Goal: Task Accomplishment & Management: Manage account settings

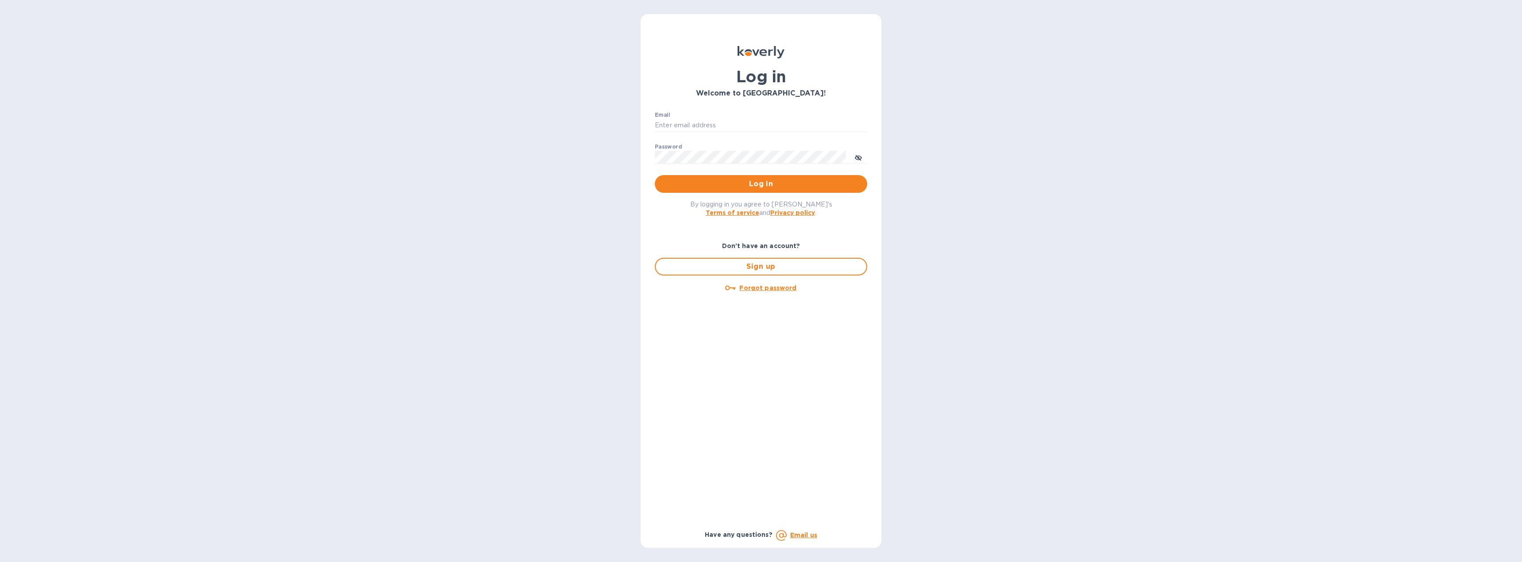
type input "[EMAIL_ADDRESS][DOMAIN_NAME]"
click at [731, 180] on span "Log in" at bounding box center [761, 184] width 198 height 11
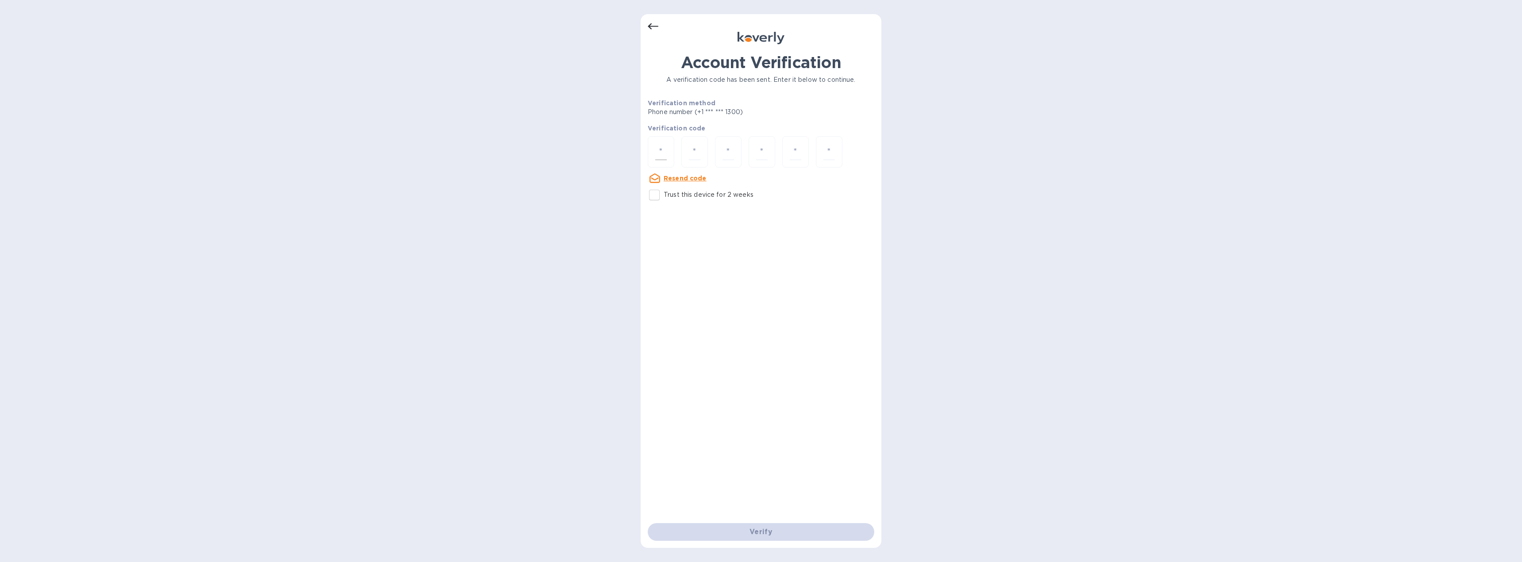
click at [669, 153] on div at bounding box center [661, 151] width 27 height 31
type input "6"
type input "8"
type input "4"
type input "5"
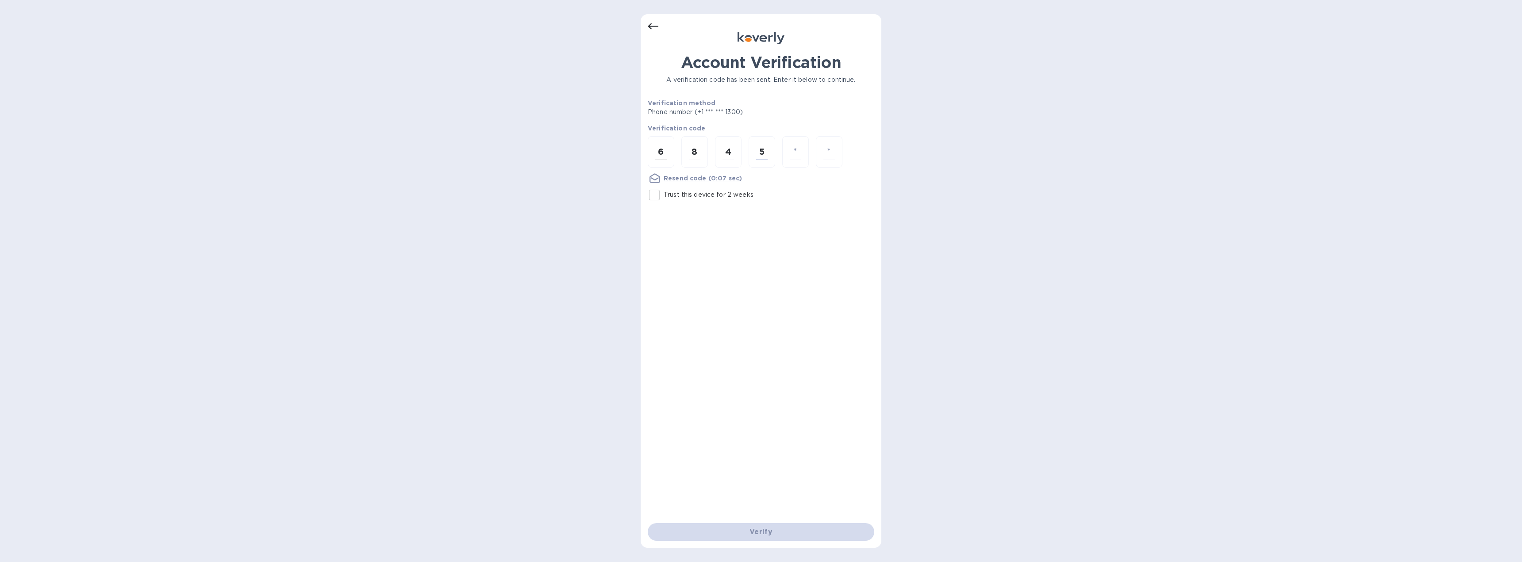
type input "5"
type input "7"
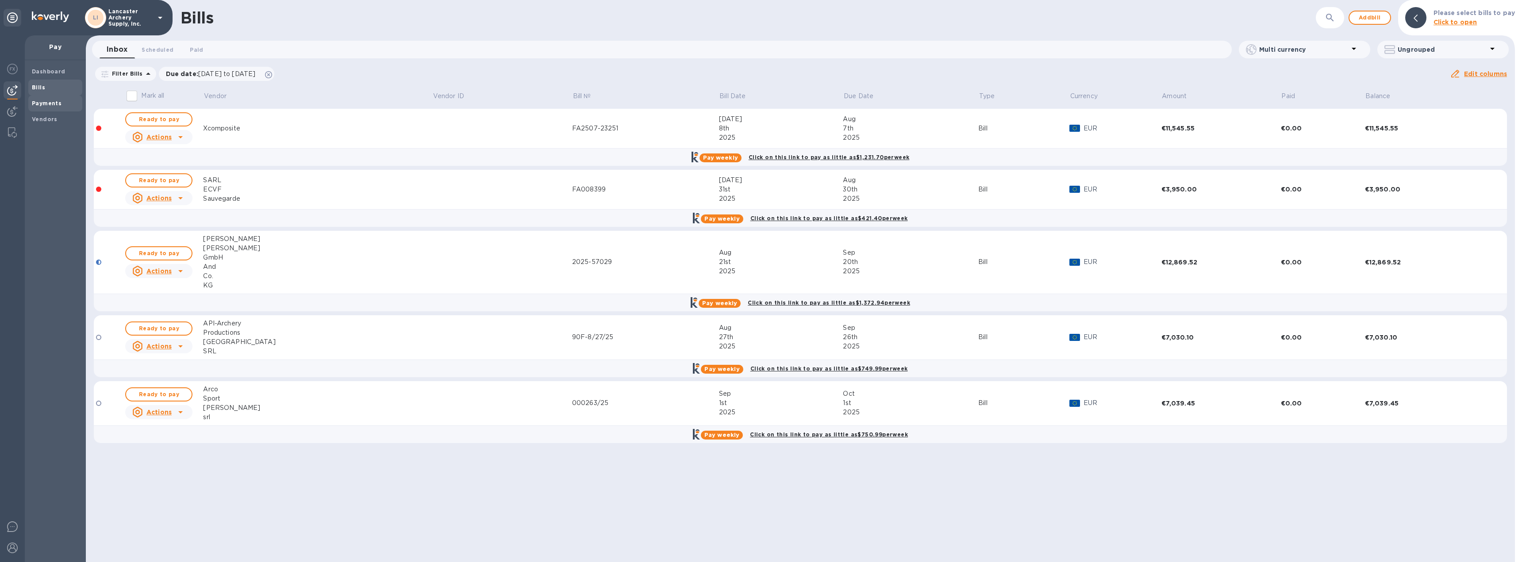
click at [54, 102] on b "Payments" at bounding box center [47, 103] width 30 height 7
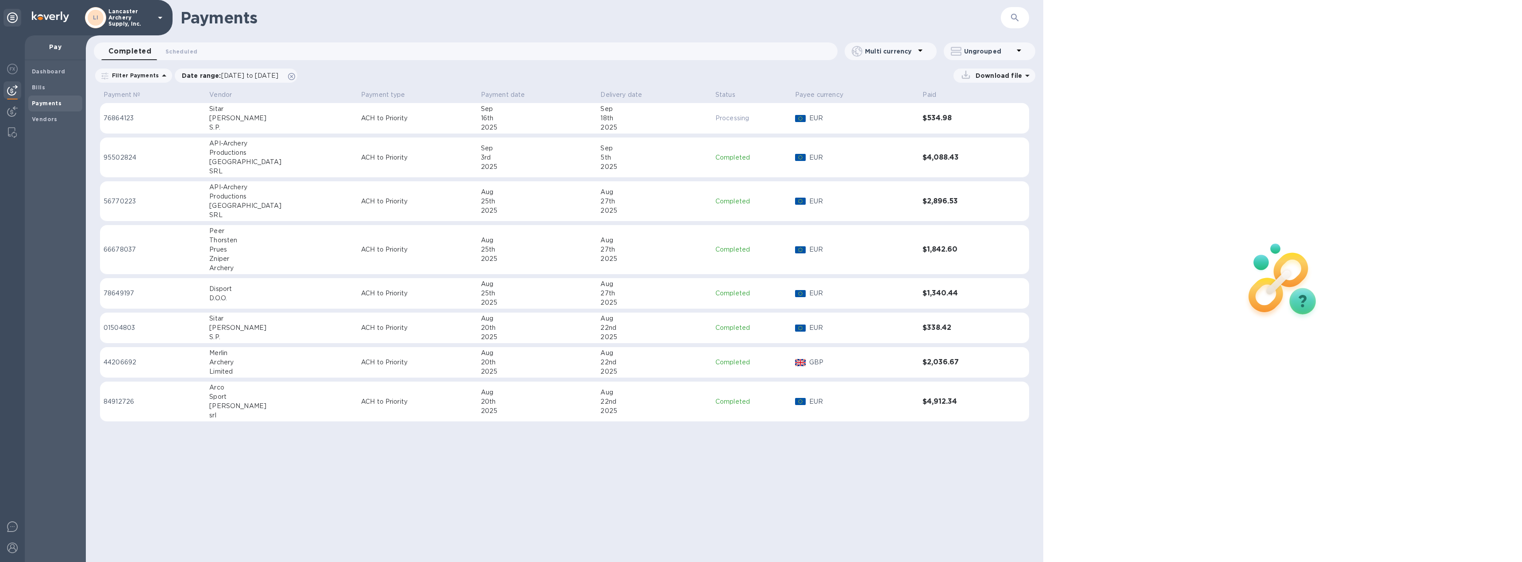
click at [514, 126] on div "2025" at bounding box center [537, 127] width 113 height 9
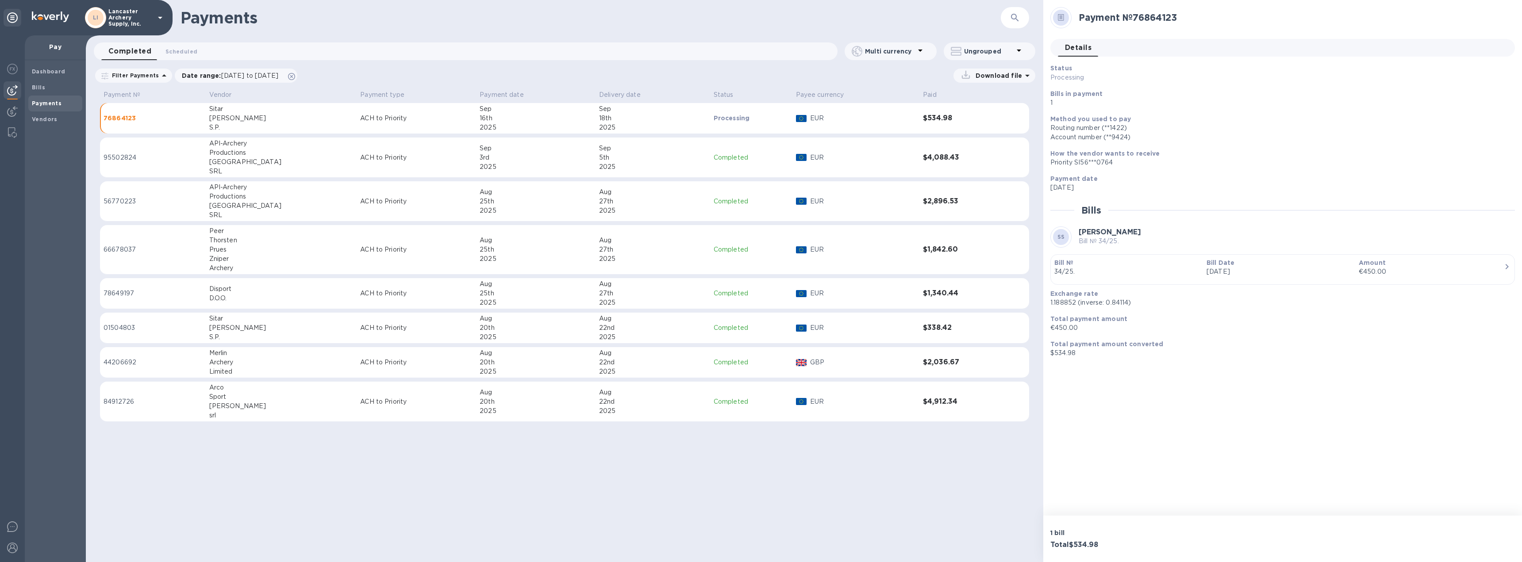
click at [1485, 275] on div "€450.00" at bounding box center [1431, 271] width 145 height 9
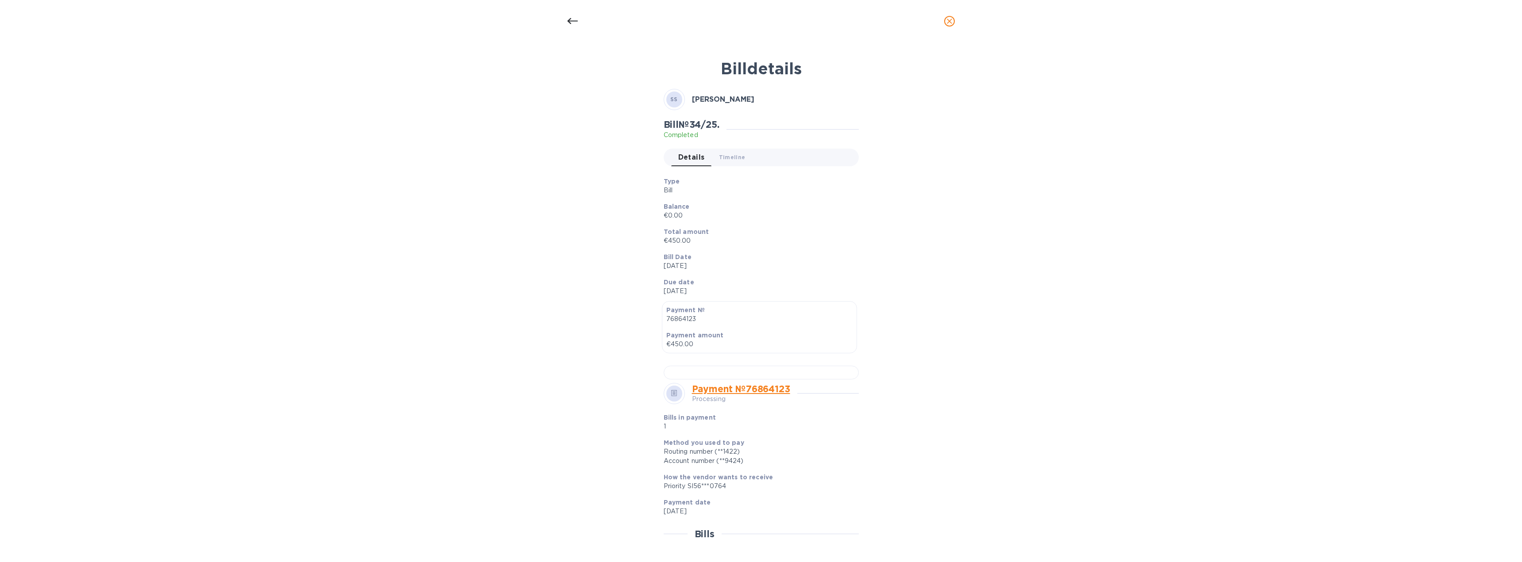
drag, startPoint x: 948, startPoint y: 23, endPoint x: 939, endPoint y: 29, distance: 10.8
click at [948, 23] on icon "close" at bounding box center [949, 21] width 5 height 5
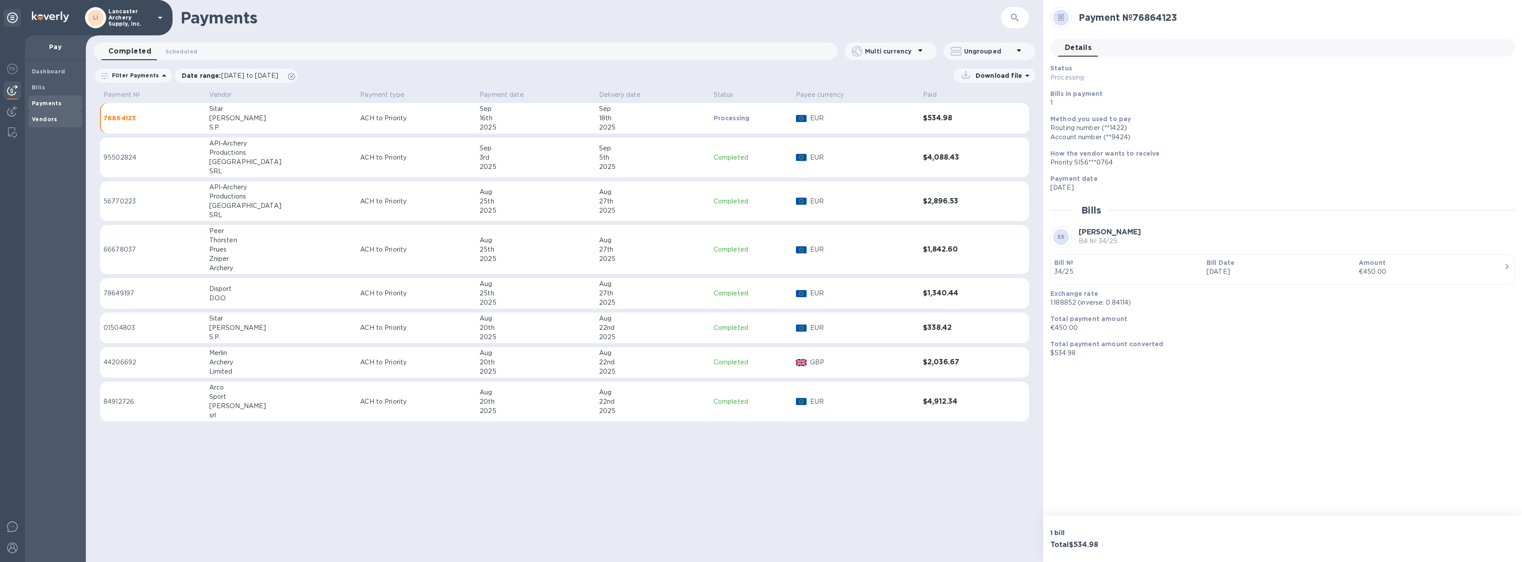
click at [43, 123] on span "Vendors" at bounding box center [45, 119] width 26 height 9
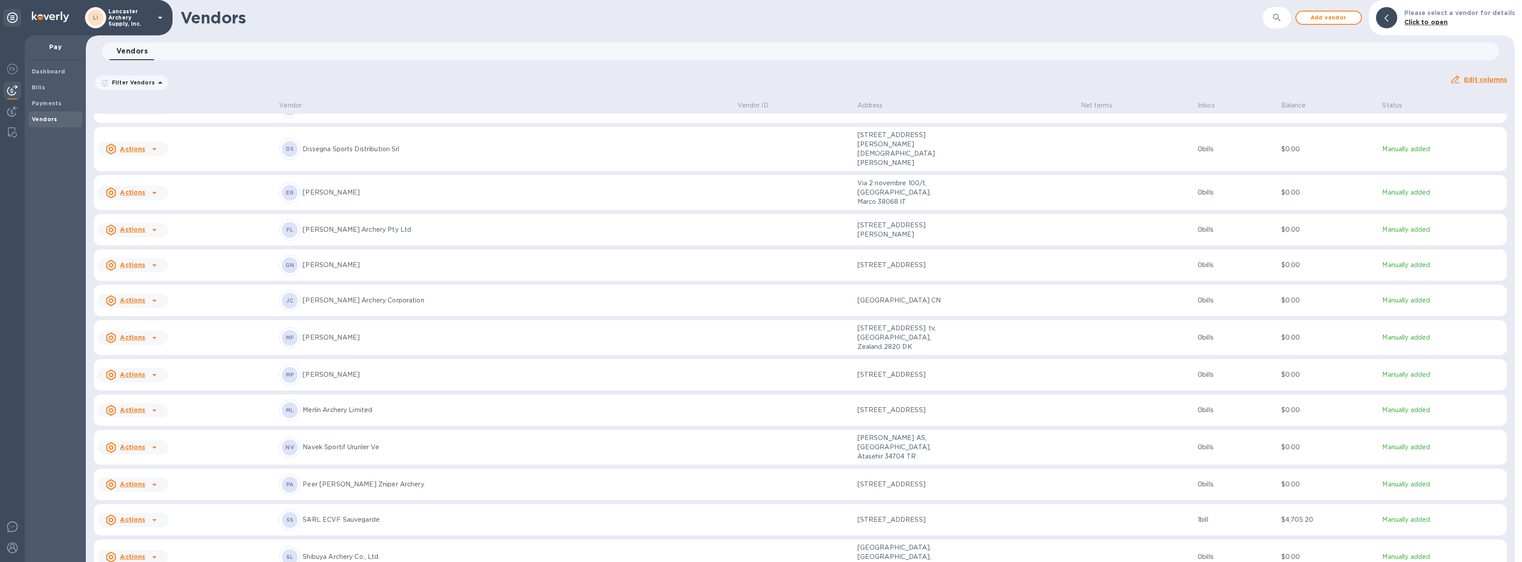
scroll to position [450, 0]
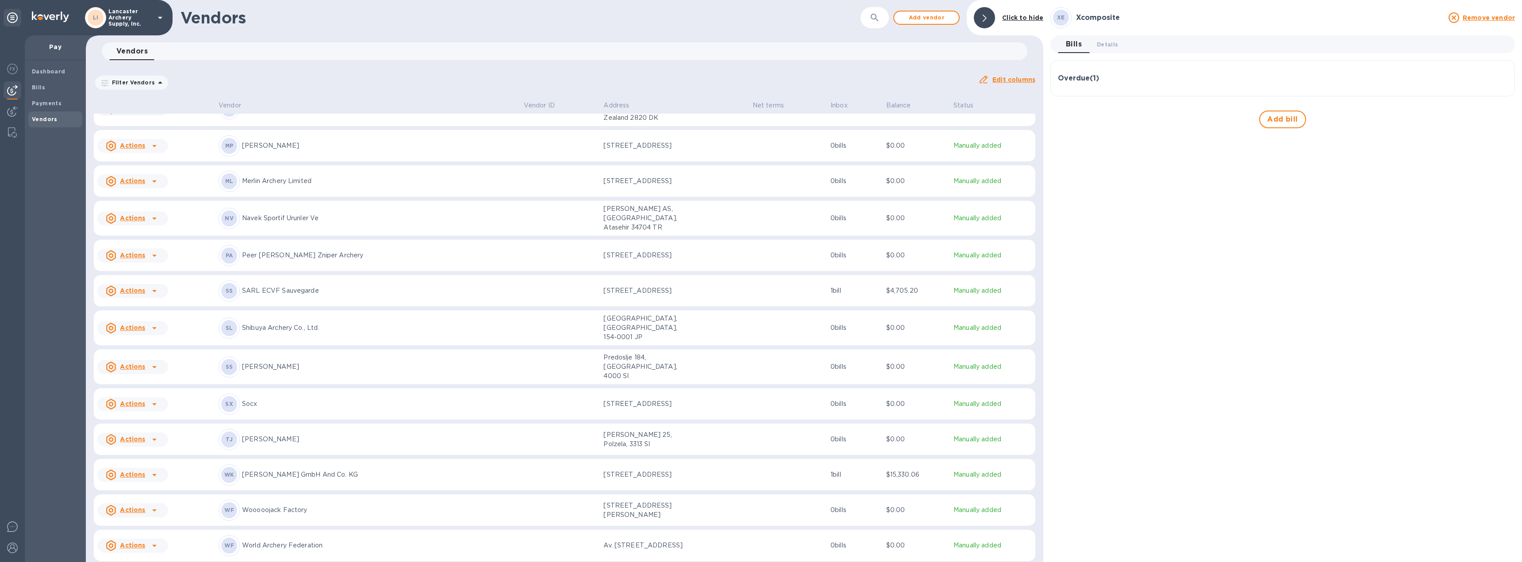
click at [1204, 87] on div "Overdue ( 1 )" at bounding box center [1282, 78] width 449 height 21
click at [1498, 119] on icon "button" at bounding box center [1499, 121] width 11 height 11
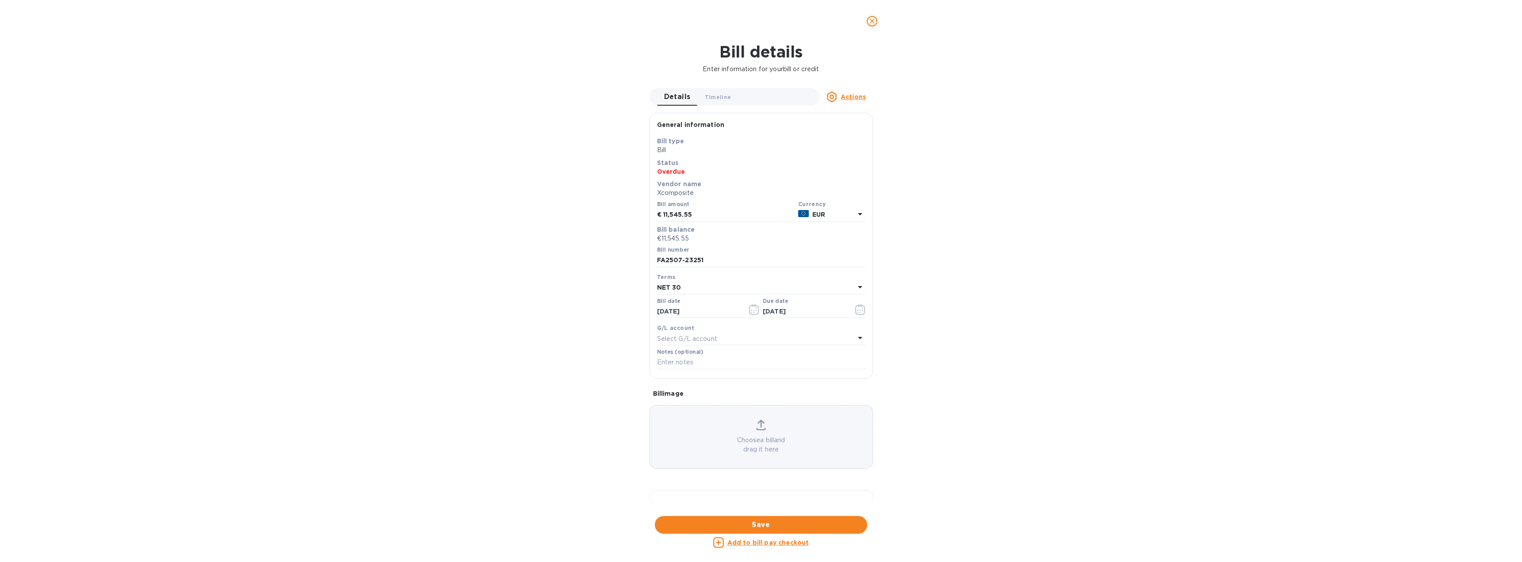
click at [857, 95] on u "Actions" at bounding box center [853, 96] width 25 height 7
click at [854, 154] on b "Delete" at bounding box center [856, 152] width 22 height 7
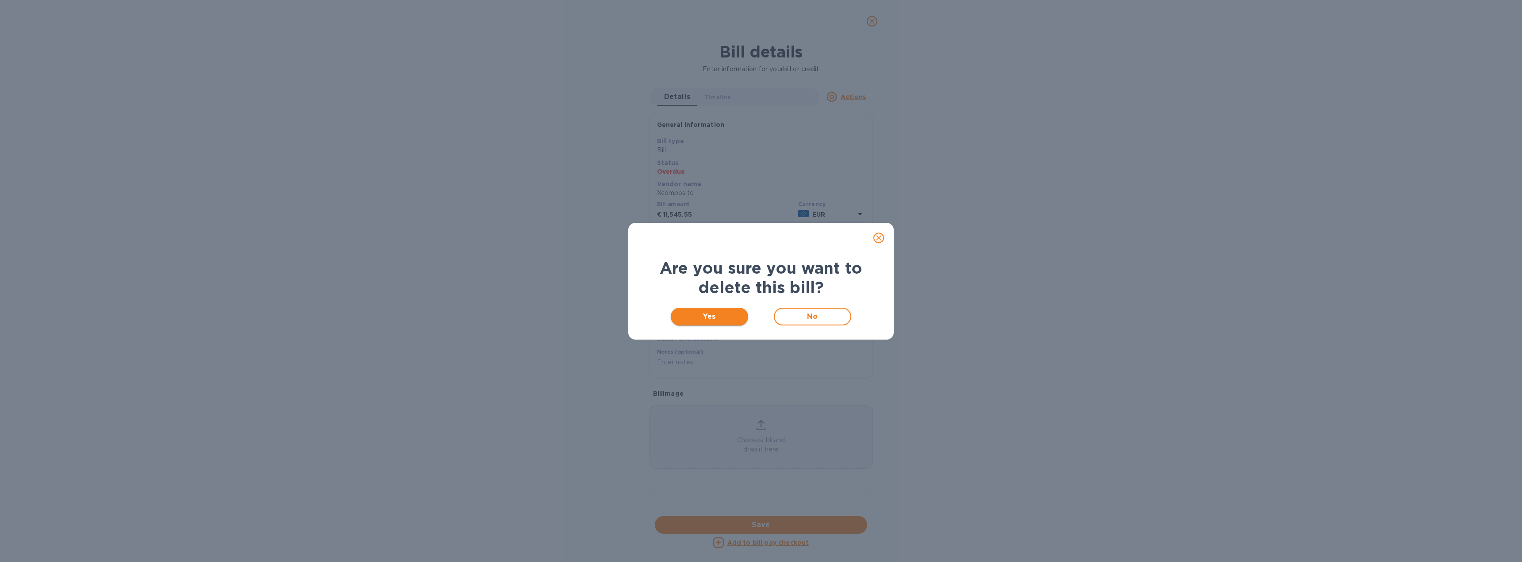
click at [722, 314] on span "Yes" at bounding box center [709, 316] width 63 height 11
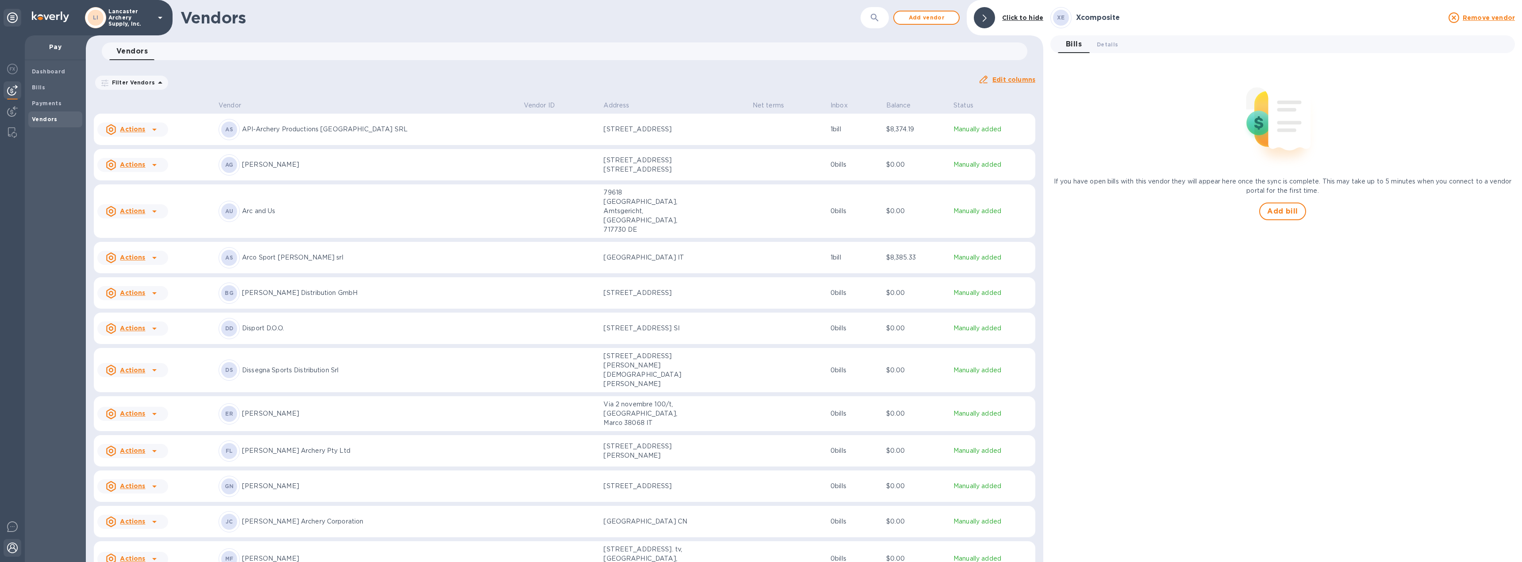
click at [13, 549] on img at bounding box center [12, 548] width 11 height 11
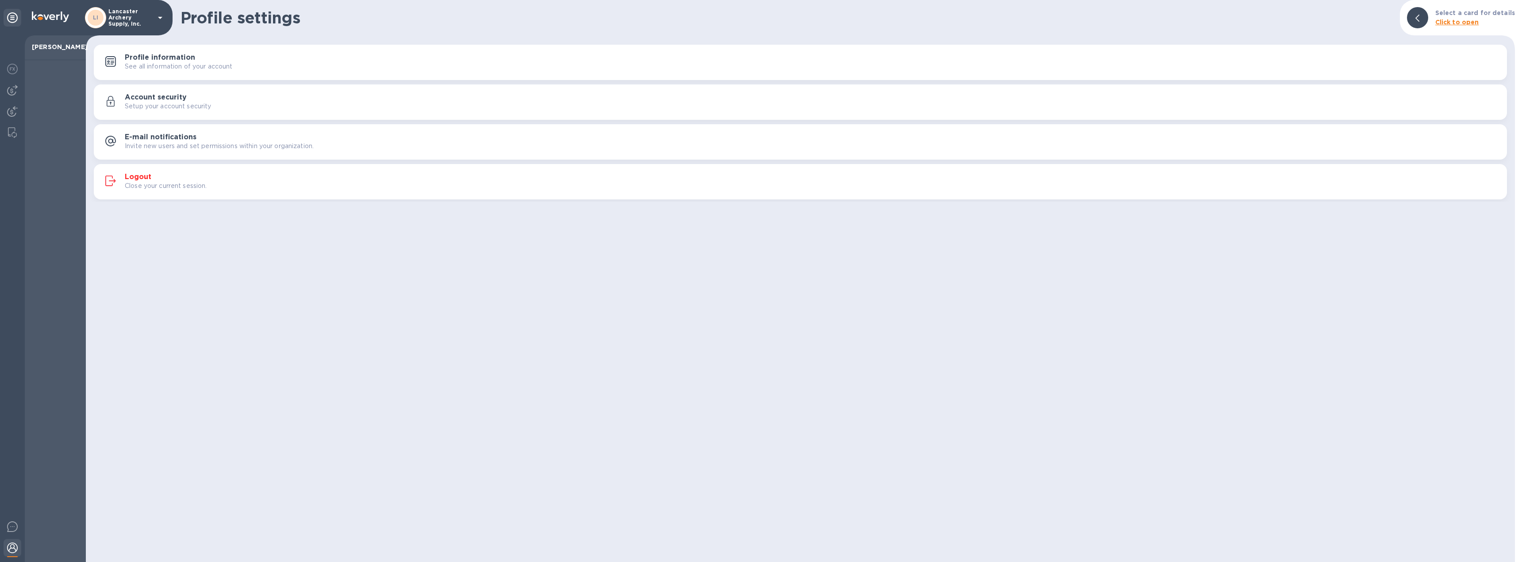
click at [139, 177] on h3 "Logout" at bounding box center [138, 177] width 27 height 8
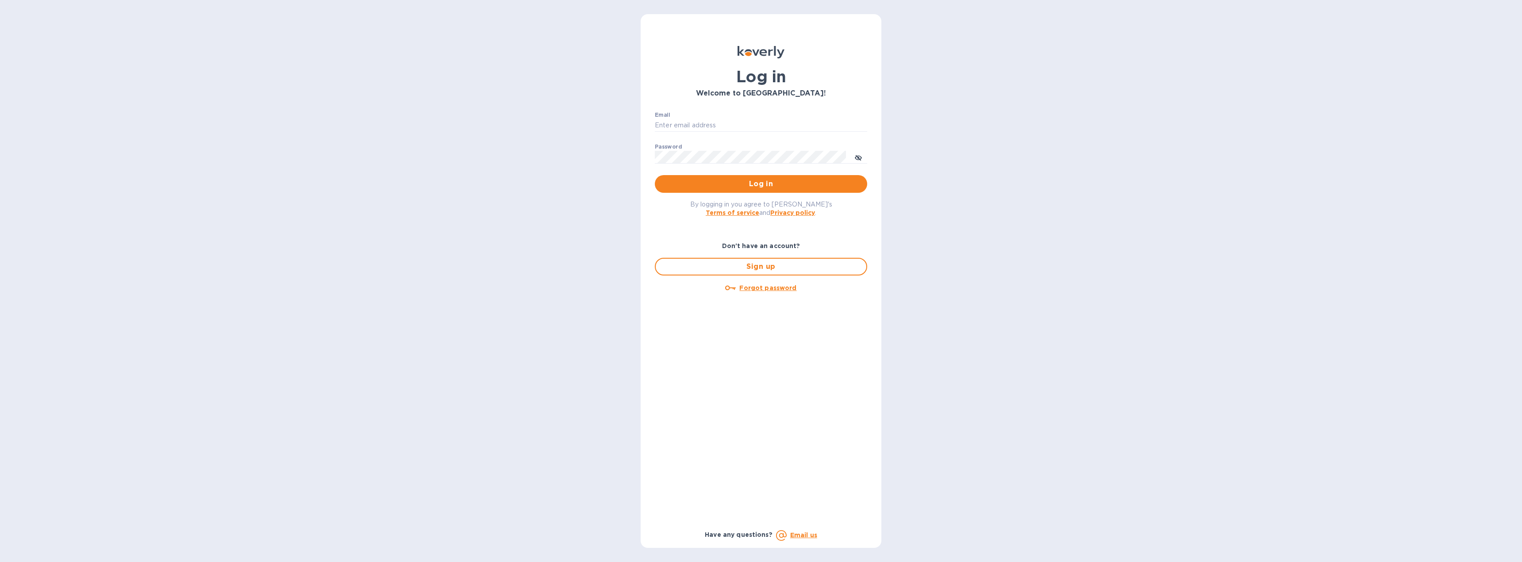
type input "[EMAIL_ADDRESS][DOMAIN_NAME]"
